Goal: Navigation & Orientation: Find specific page/section

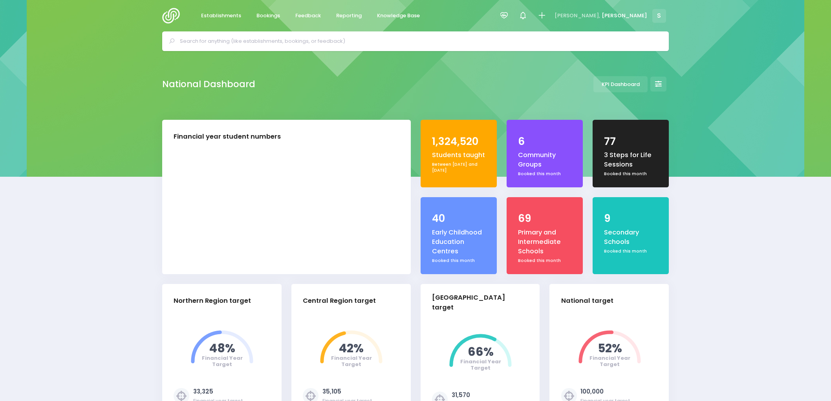
select select "5"
click at [297, 18] on span "Feedback" at bounding box center [308, 16] width 26 height 8
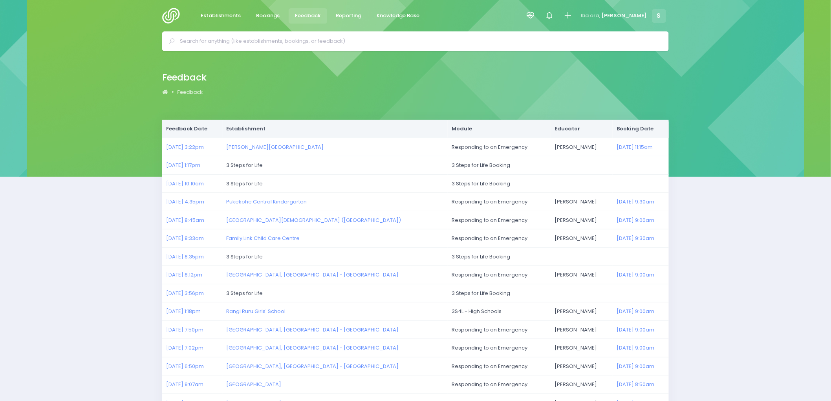
click at [171, 16] on img at bounding box center [173, 16] width 22 height 16
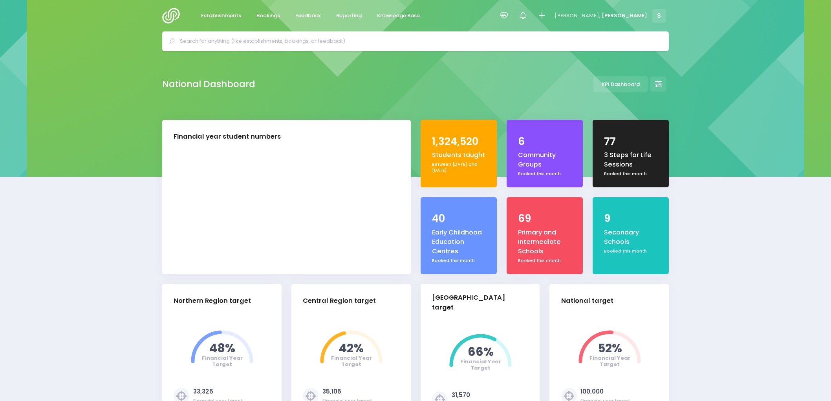
select select "5"
